Goal: Information Seeking & Learning: Understand process/instructions

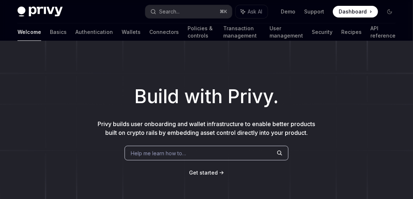
click at [198, 153] on div "Help me learn how to…" at bounding box center [206, 153] width 164 height 15
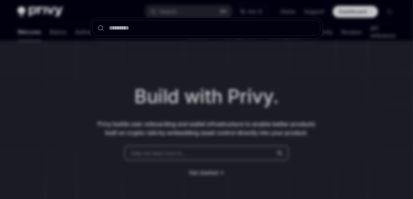
type textarea "*"
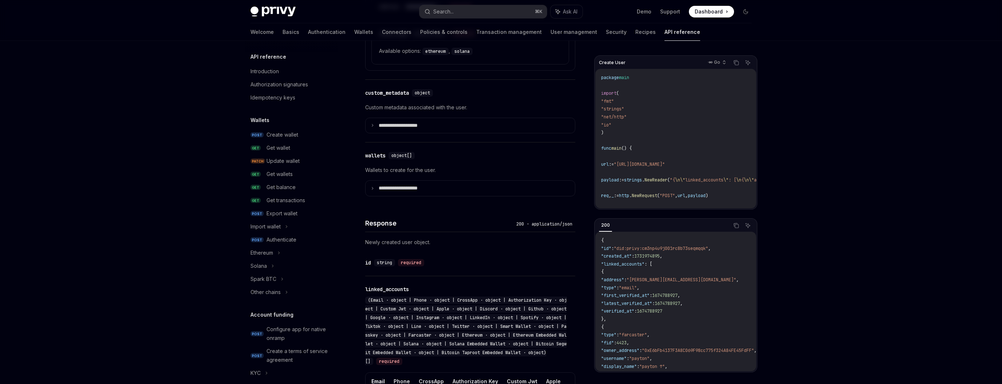
scroll to position [63, 0]
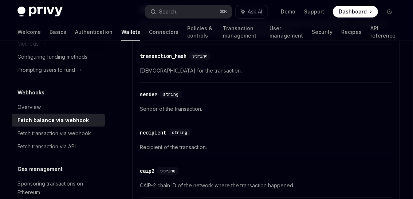
scroll to position [983, 0]
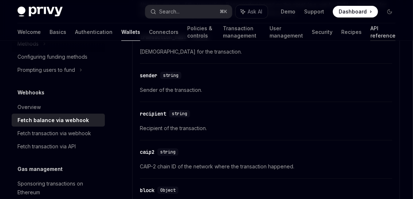
click at [372, 32] on link "API reference" at bounding box center [382, 31] width 25 height 17
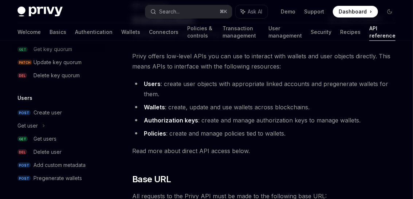
scroll to position [55, 0]
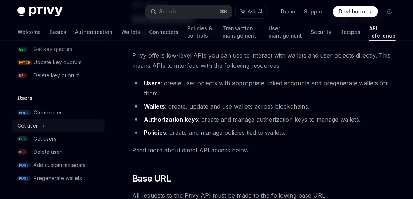
click at [48, 124] on div "Get user" at bounding box center [58, 125] width 93 height 13
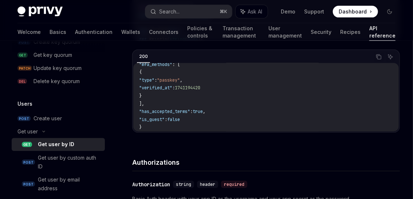
scroll to position [547, 0]
click at [47, 132] on icon at bounding box center [43, 131] width 9 height 3
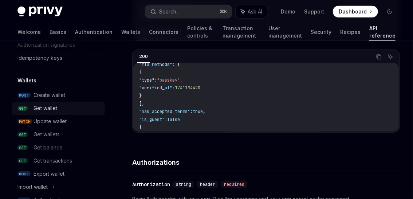
scroll to position [42, 0]
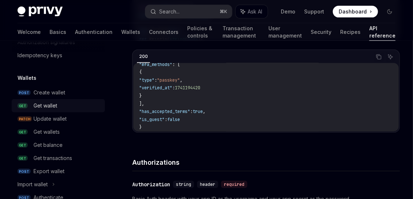
click at [57, 113] on link "PATCH Update wallet" at bounding box center [58, 118] width 93 height 13
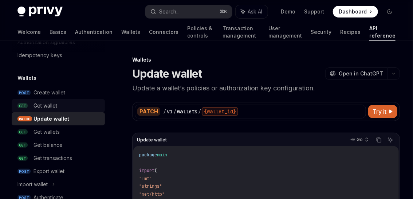
click at [49, 105] on div "Get wallet" at bounding box center [45, 105] width 24 height 9
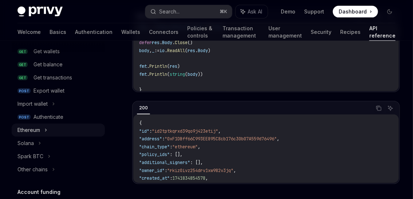
scroll to position [124, 0]
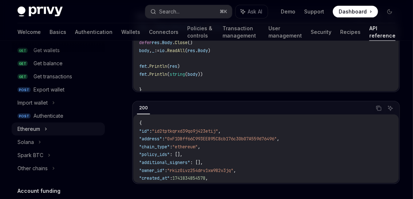
click at [46, 128] on icon at bounding box center [45, 128] width 3 height 9
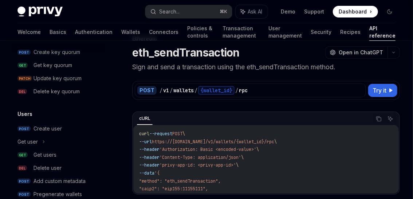
scroll to position [630, 0]
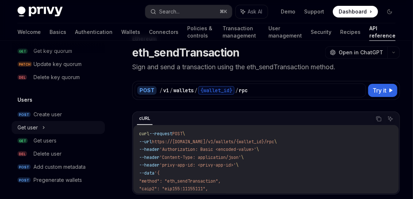
click at [43, 127] on icon at bounding box center [43, 127] width 3 height 9
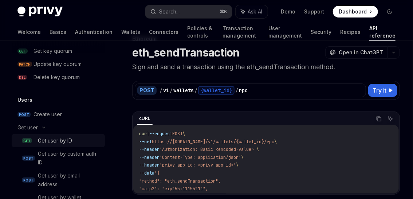
click at [53, 140] on div "Get user by ID" at bounding box center [55, 140] width 34 height 9
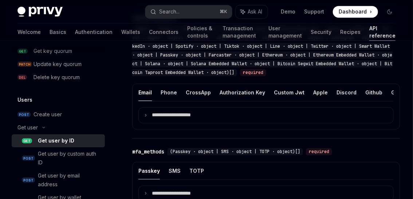
scroll to position [591, 0]
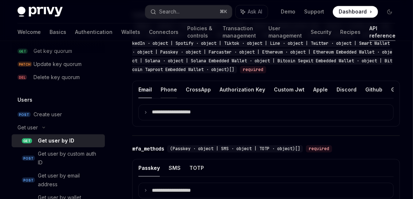
click at [167, 92] on button "Phone" at bounding box center [169, 89] width 16 height 17
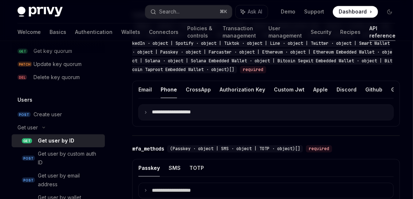
click at [147, 112] on icon at bounding box center [146, 112] width 4 height 4
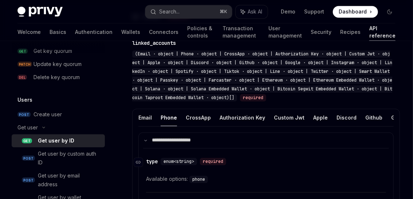
scroll to position [555, 0]
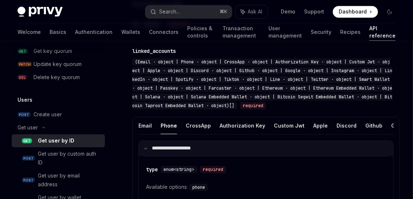
click at [145, 148] on icon at bounding box center [146, 148] width 4 height 4
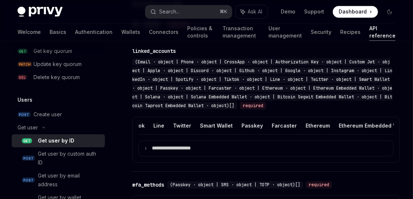
scroll to position [0, 380]
click at [211, 125] on button "Smart Wallet" at bounding box center [218, 125] width 33 height 17
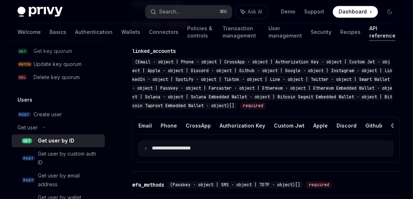
click at [149, 147] on summary "**********" at bounding box center [266, 148] width 254 height 15
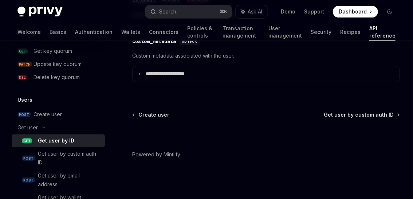
scroll to position [897, 0]
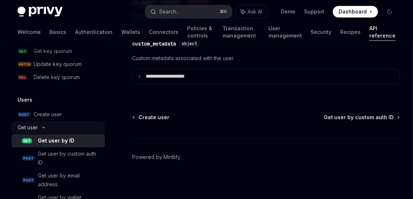
click at [44, 124] on div "Get user" at bounding box center [58, 127] width 93 height 13
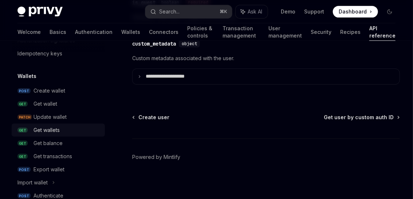
scroll to position [50, 0]
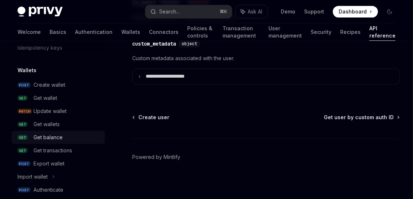
click at [64, 136] on div "Get balance" at bounding box center [66, 137] width 67 height 9
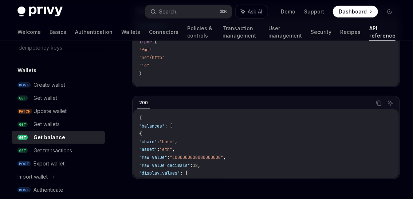
scroll to position [7, 0]
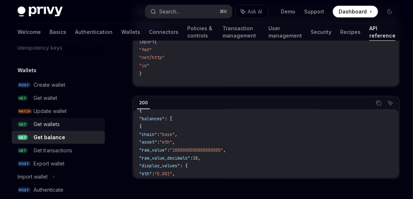
click at [43, 126] on div "Get wallets" at bounding box center [46, 124] width 26 height 9
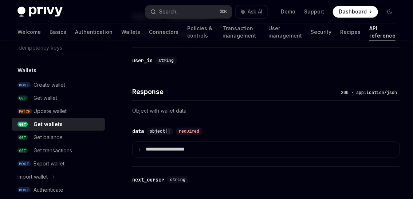
scroll to position [559, 0]
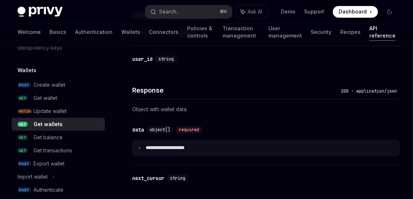
click at [141, 149] on summary "**********" at bounding box center [265, 147] width 267 height 15
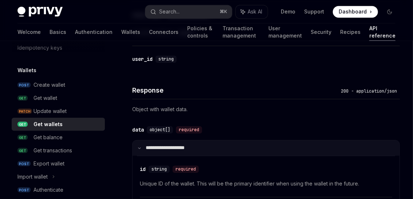
click at [141, 149] on summary "**********" at bounding box center [265, 147] width 267 height 15
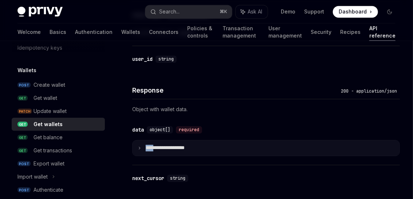
click at [141, 149] on summary "**********" at bounding box center [265, 147] width 267 height 15
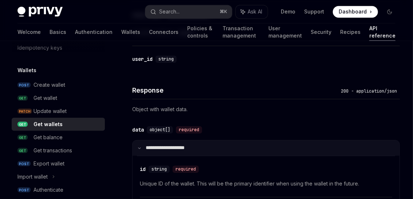
click at [141, 149] on summary "**********" at bounding box center [265, 147] width 267 height 15
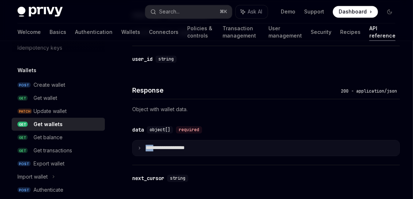
click at [141, 149] on summary "**********" at bounding box center [265, 147] width 267 height 15
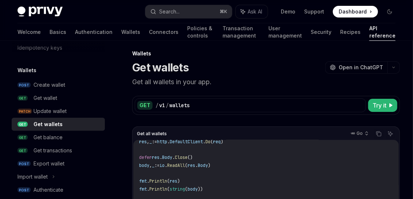
scroll to position [0, 0]
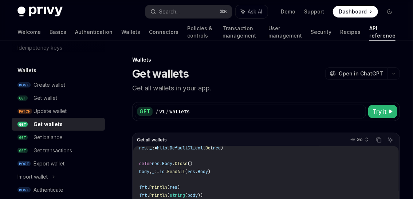
type textarea "*"
